Goal: Information Seeking & Learning: Learn about a topic

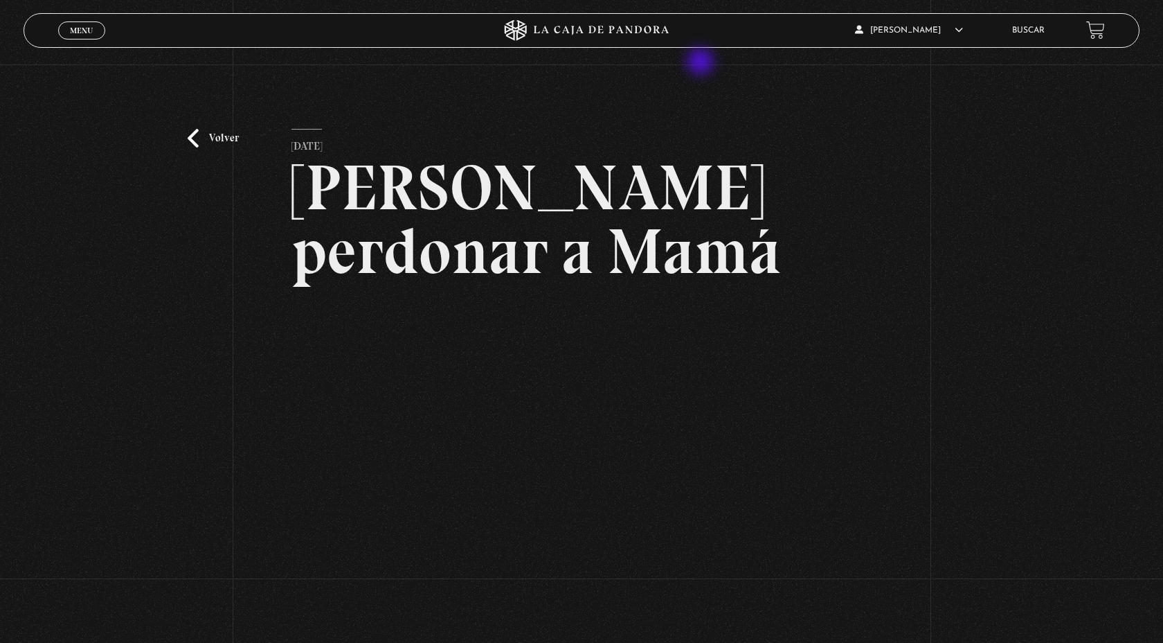
scroll to position [123, 0]
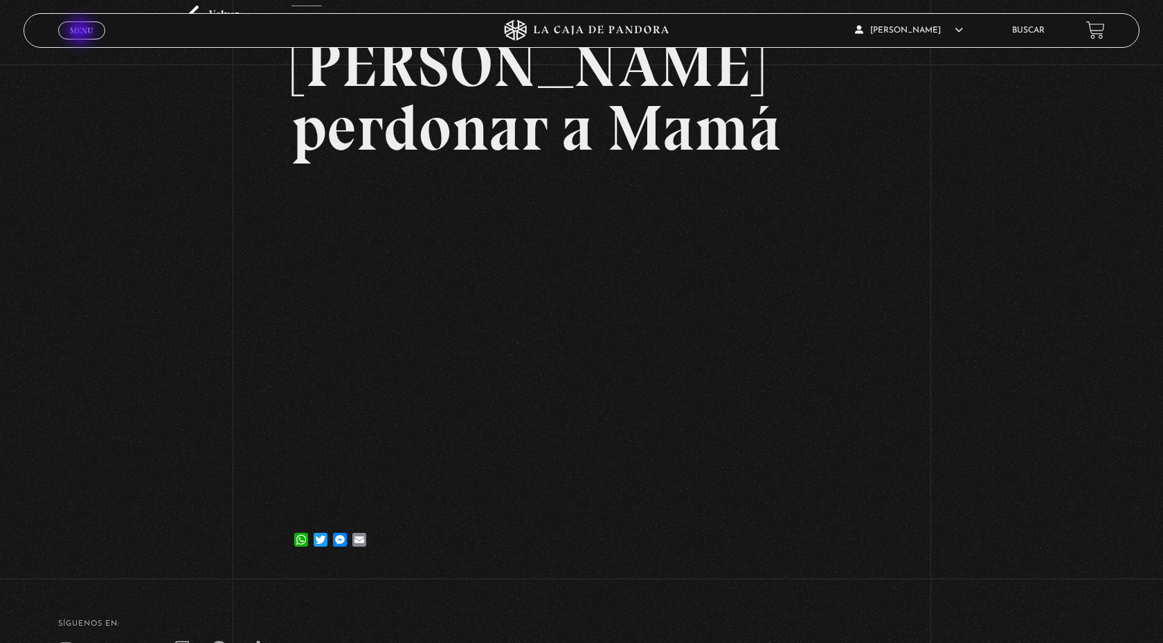
click at [81, 33] on span "Menu" at bounding box center [81, 30] width 23 height 8
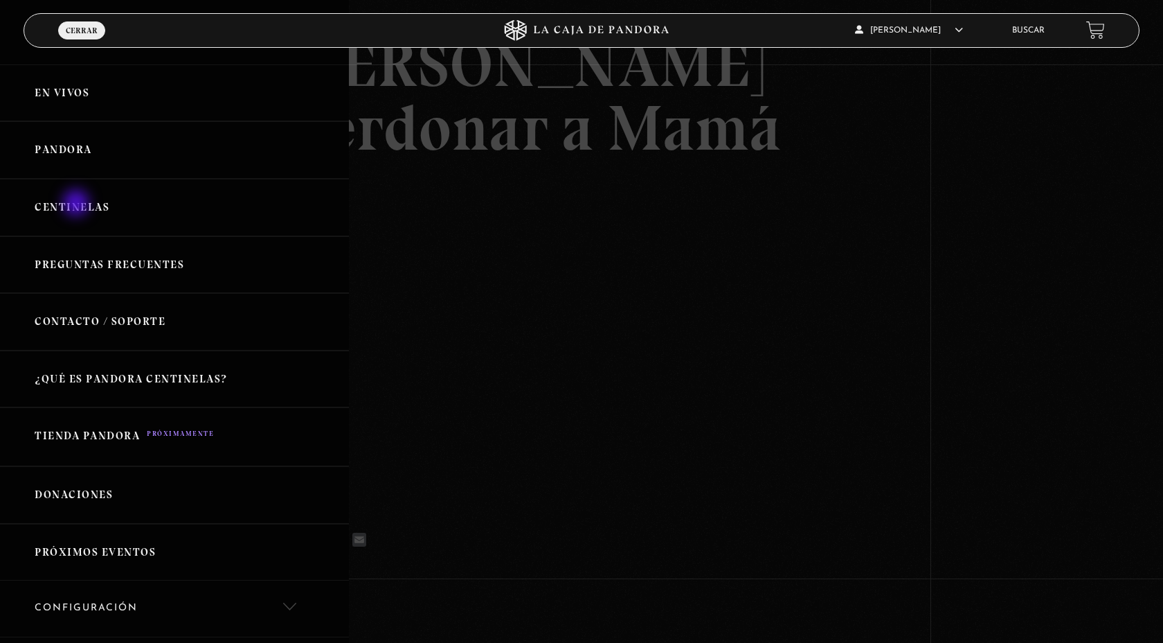
click at [78, 204] on link "Centinelas" at bounding box center [174, 207] width 349 height 57
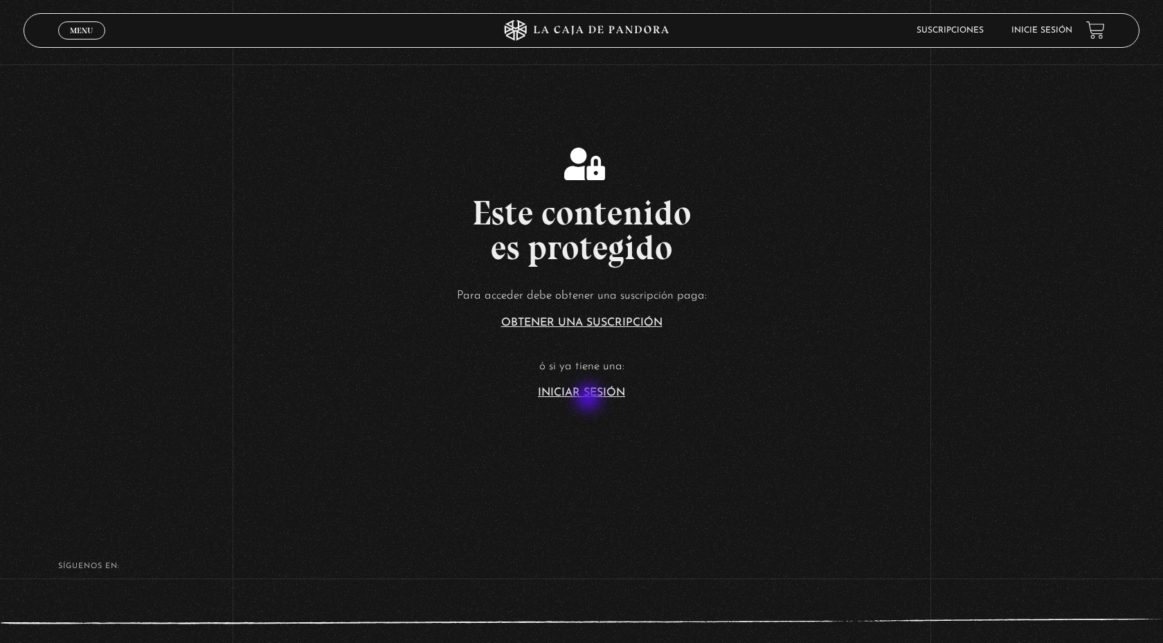
click at [590, 399] on section "Este contenido es protegido Para acceder debe obtener una suscripción paga: Obt…" at bounding box center [581, 257] width 1163 height 514
click at [591, 398] on link "Iniciar Sesión" at bounding box center [581, 392] width 87 height 11
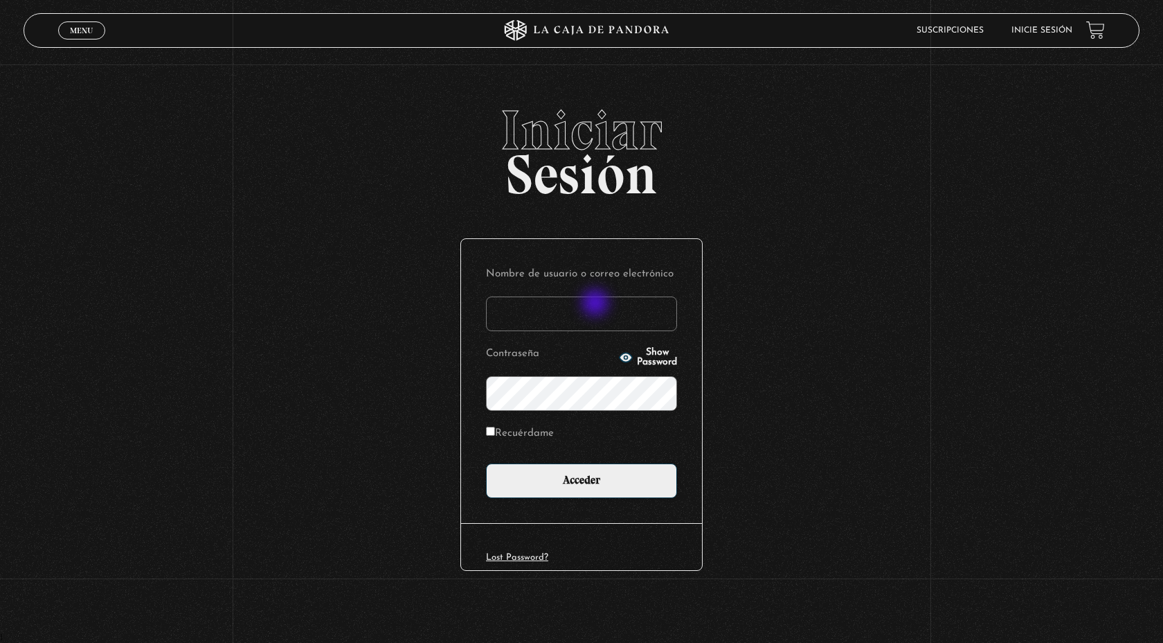
click at [597, 304] on input "Nombre de usuario o correo electrónico" at bounding box center [581, 313] width 191 height 35
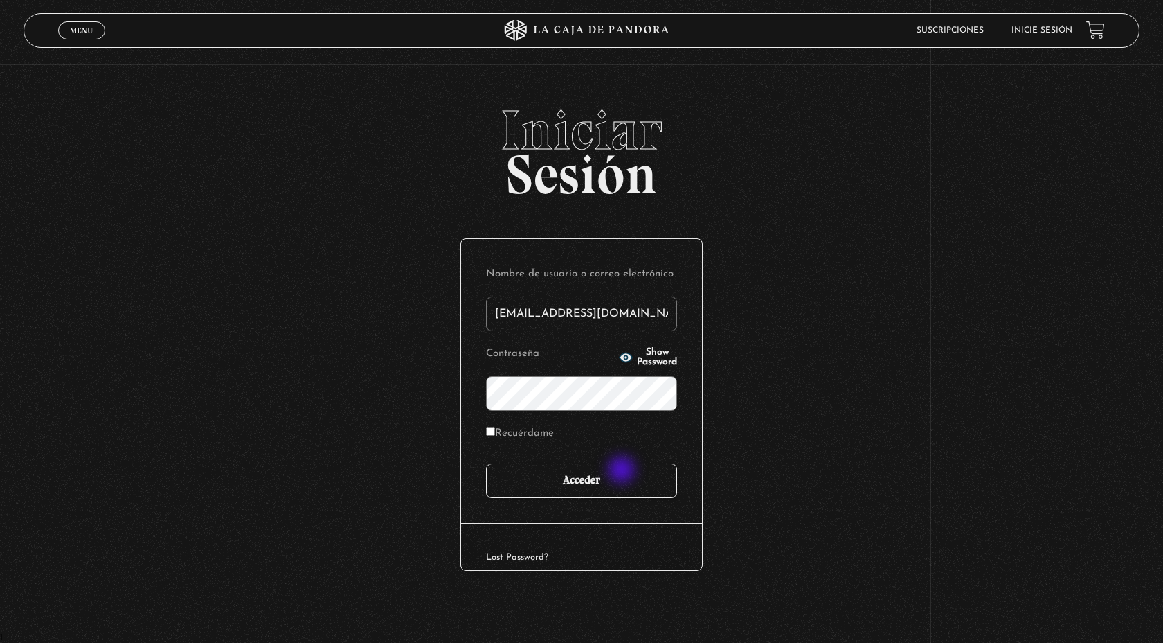
type input "[EMAIL_ADDRESS][DOMAIN_NAME]"
click at [623, 473] on input "Acceder" at bounding box center [581, 480] width 191 height 35
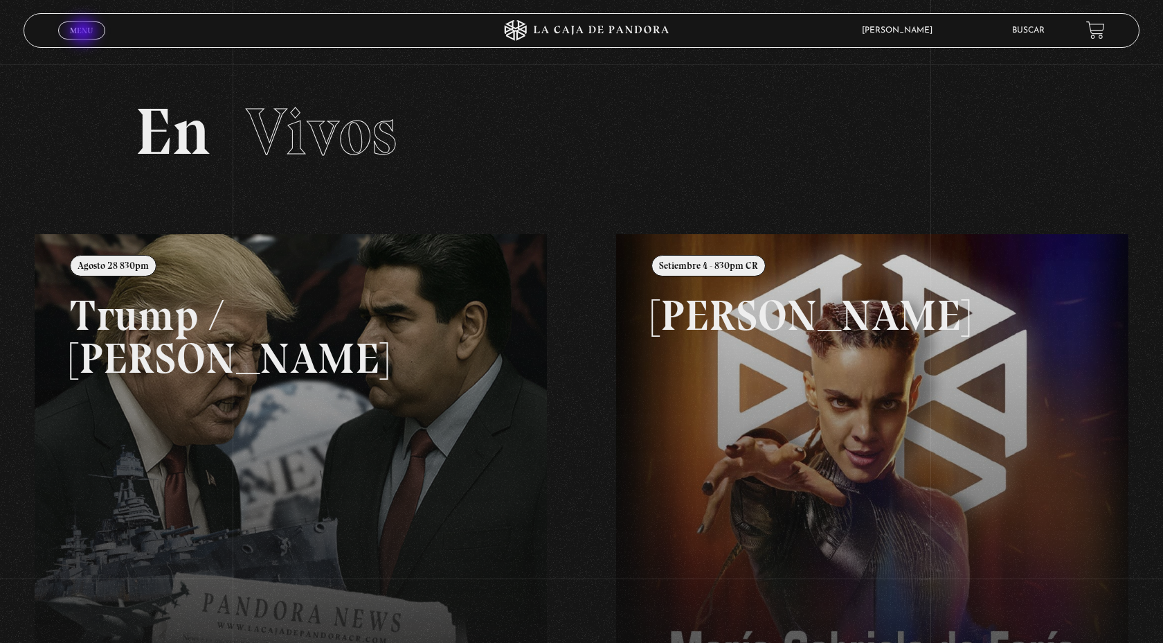
click at [84, 33] on span "Menu" at bounding box center [81, 30] width 23 height 8
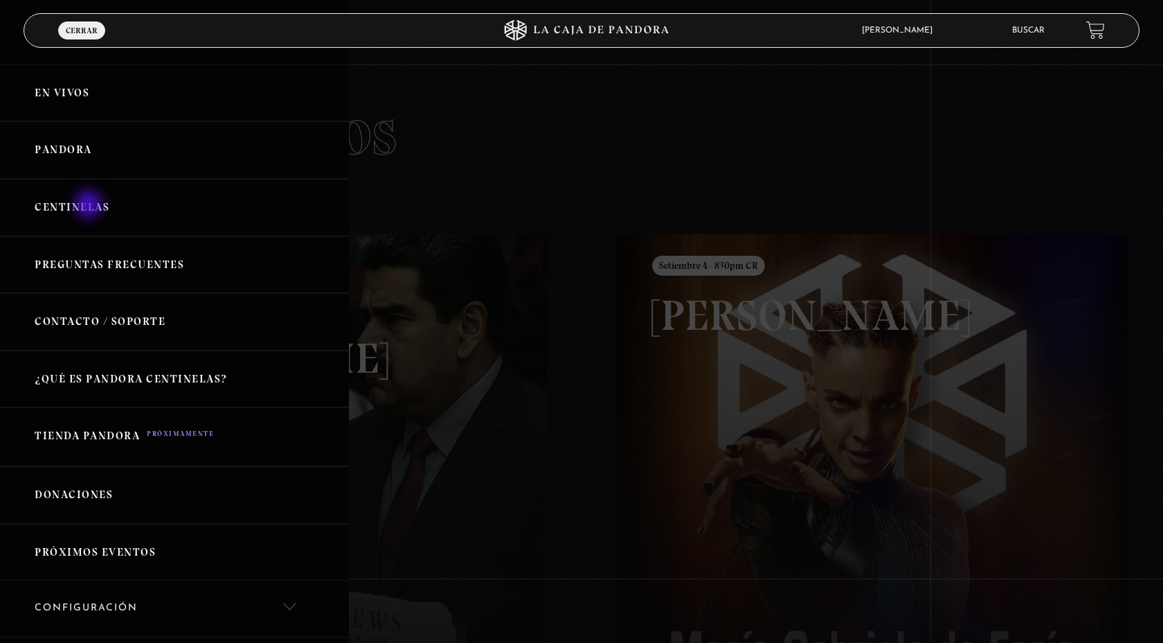
click at [90, 206] on link "Centinelas" at bounding box center [174, 207] width 349 height 57
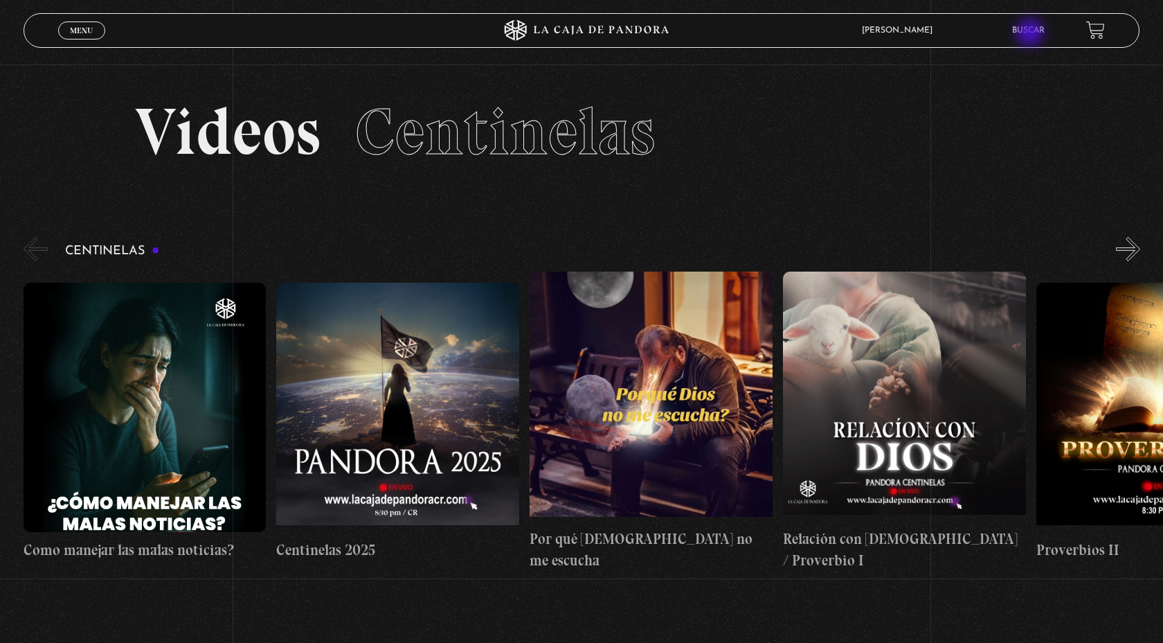
click at [1032, 34] on link "Buscar" at bounding box center [1029, 30] width 33 height 8
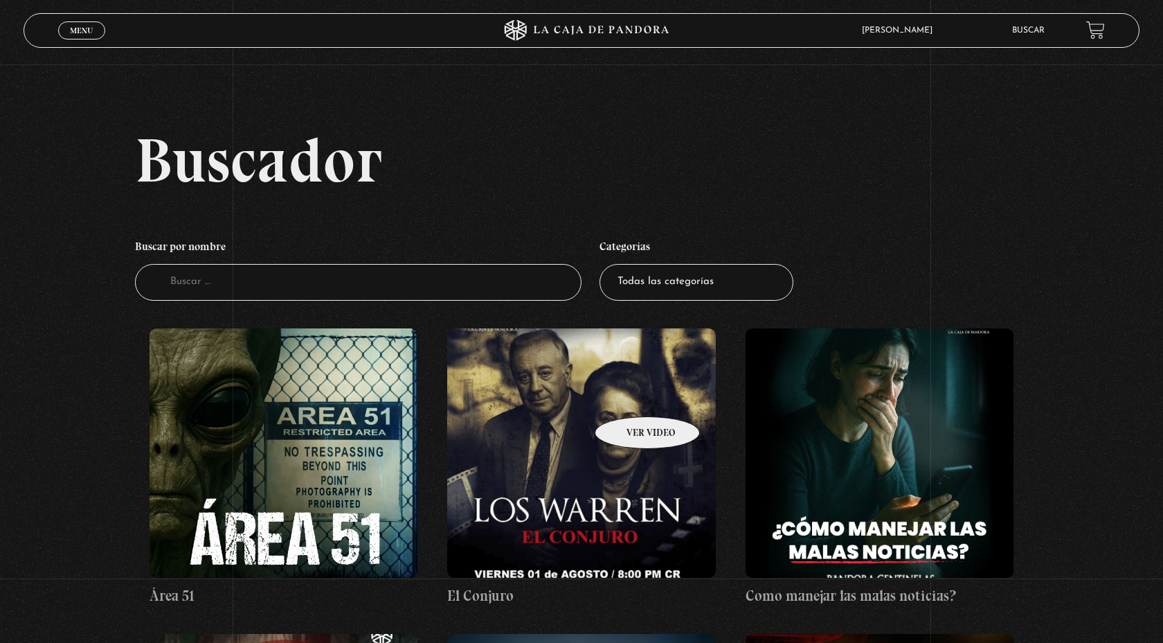
click at [630, 395] on figure at bounding box center [581, 452] width 268 height 249
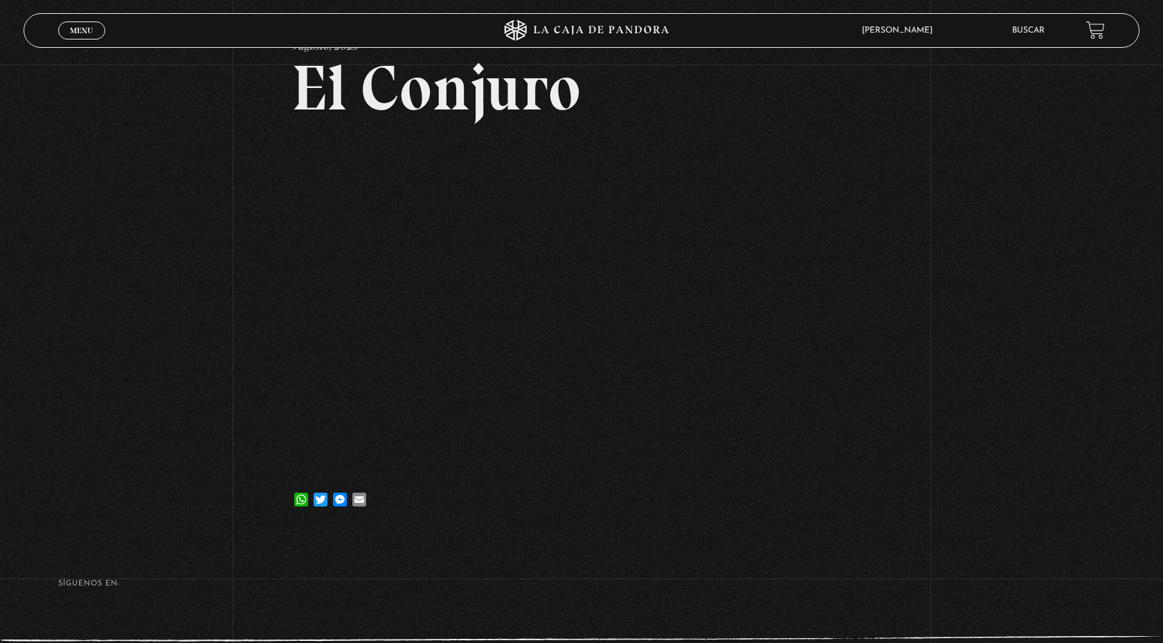
scroll to position [95, 0]
